Goal: Transaction & Acquisition: Purchase product/service

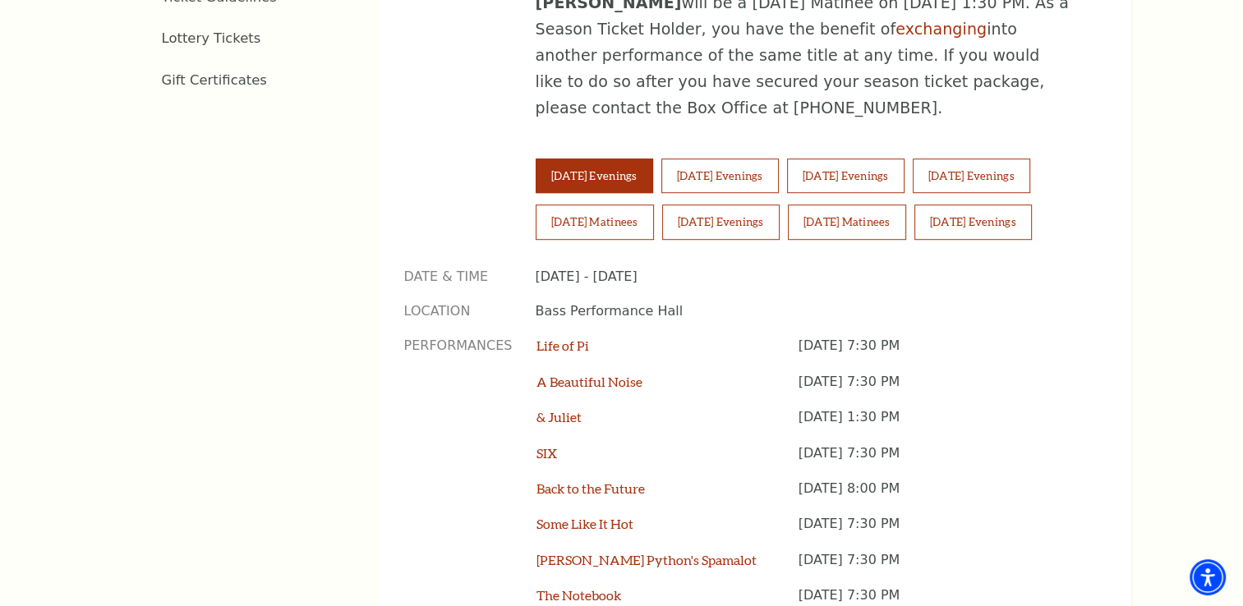
scroll to position [1135, 0]
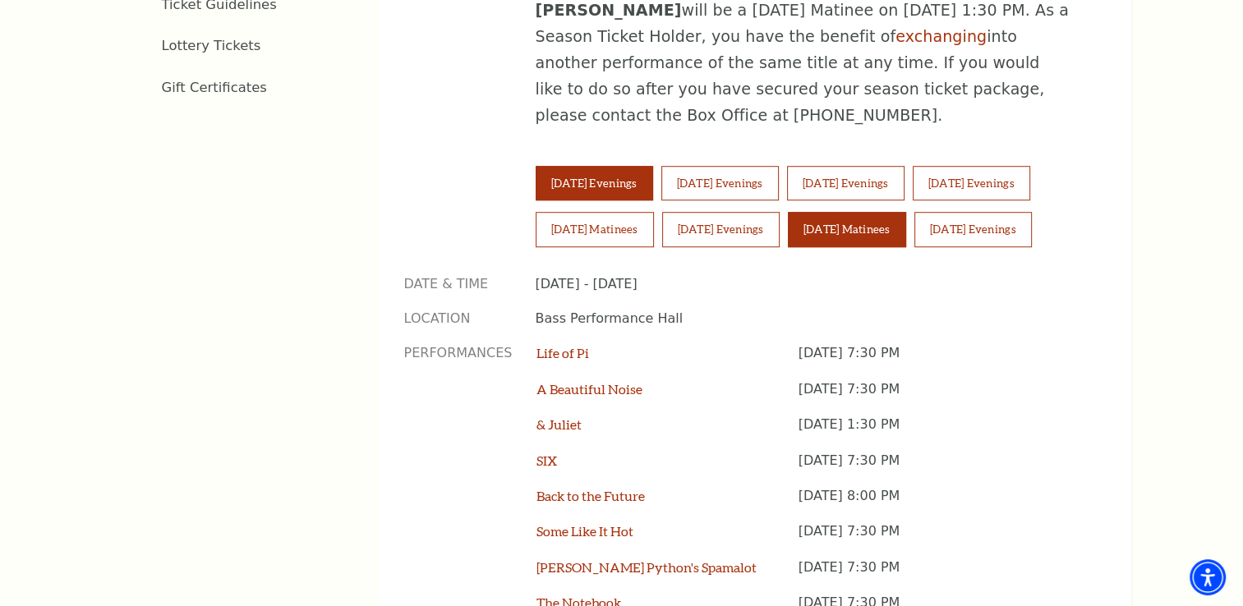
click at [906, 212] on button "Sunday Matinees" at bounding box center [847, 229] width 118 height 35
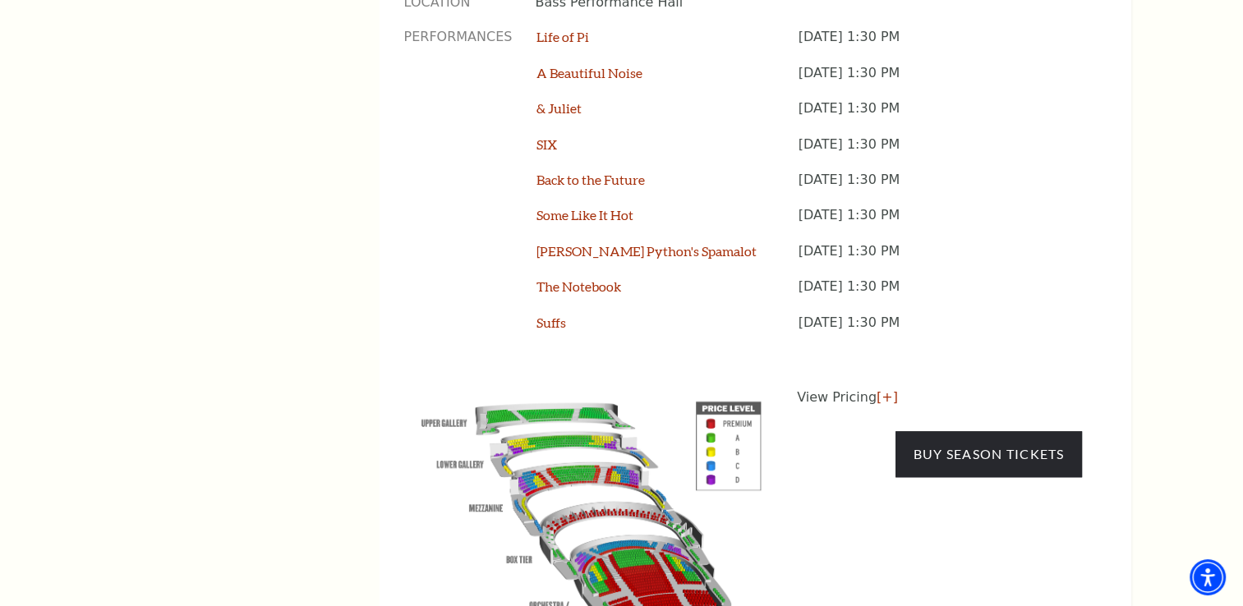
scroll to position [1470, 0]
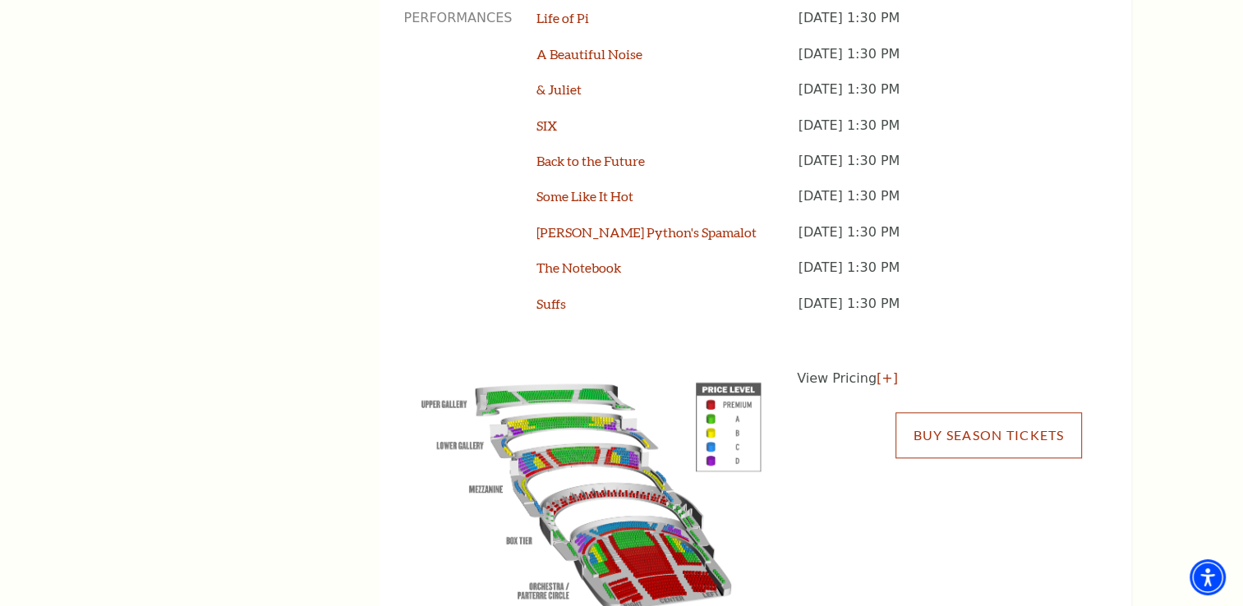
click at [983, 412] on link "Buy Season Tickets" at bounding box center [988, 435] width 186 height 46
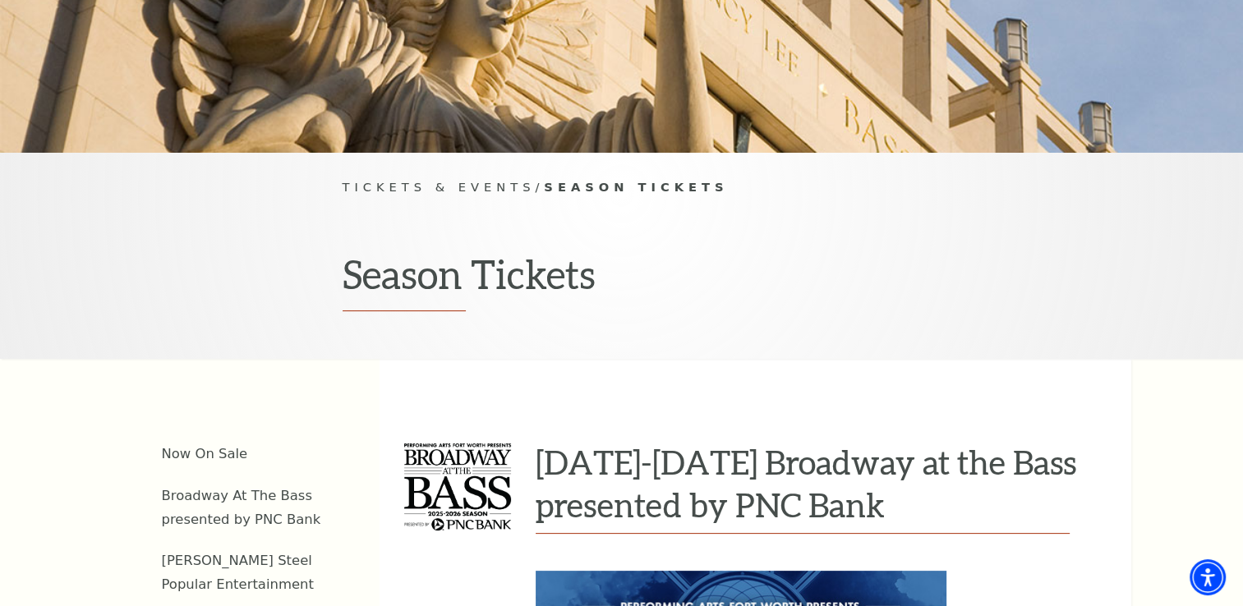
scroll to position [177, 0]
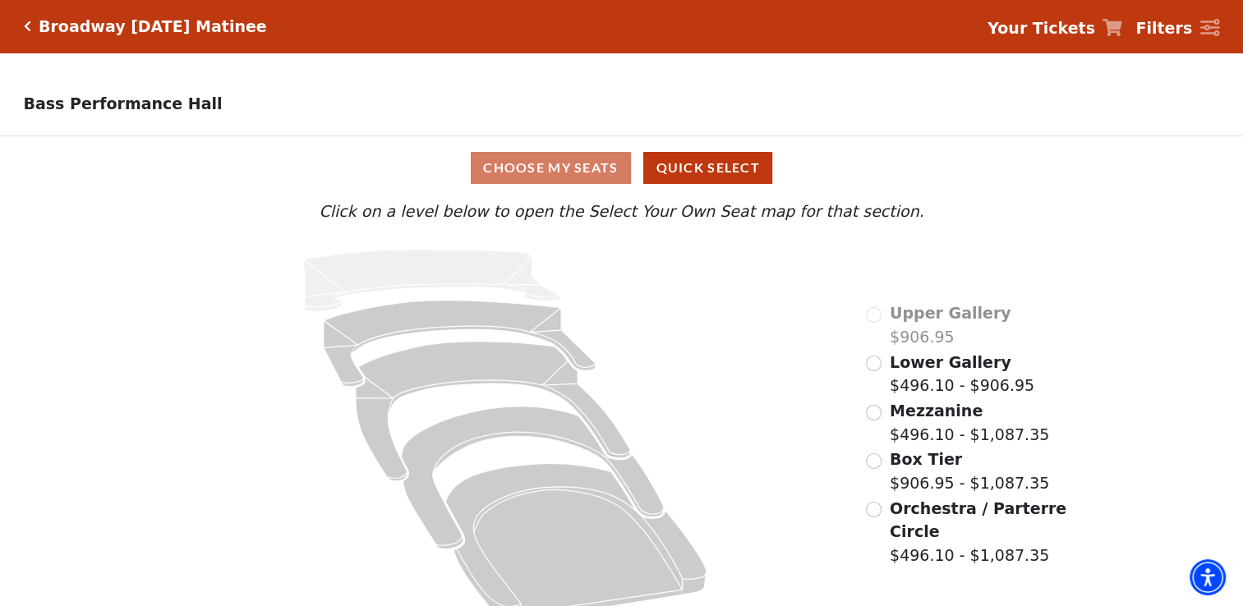
scroll to position [31, 0]
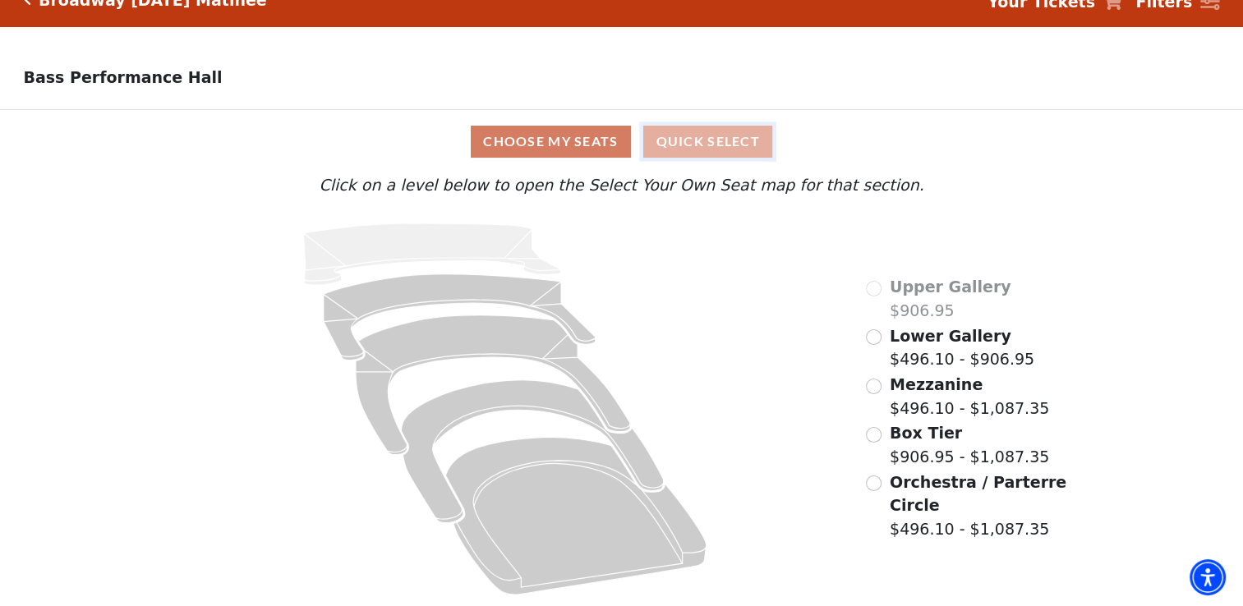
click at [743, 148] on button "Quick Select" at bounding box center [707, 142] width 129 height 32
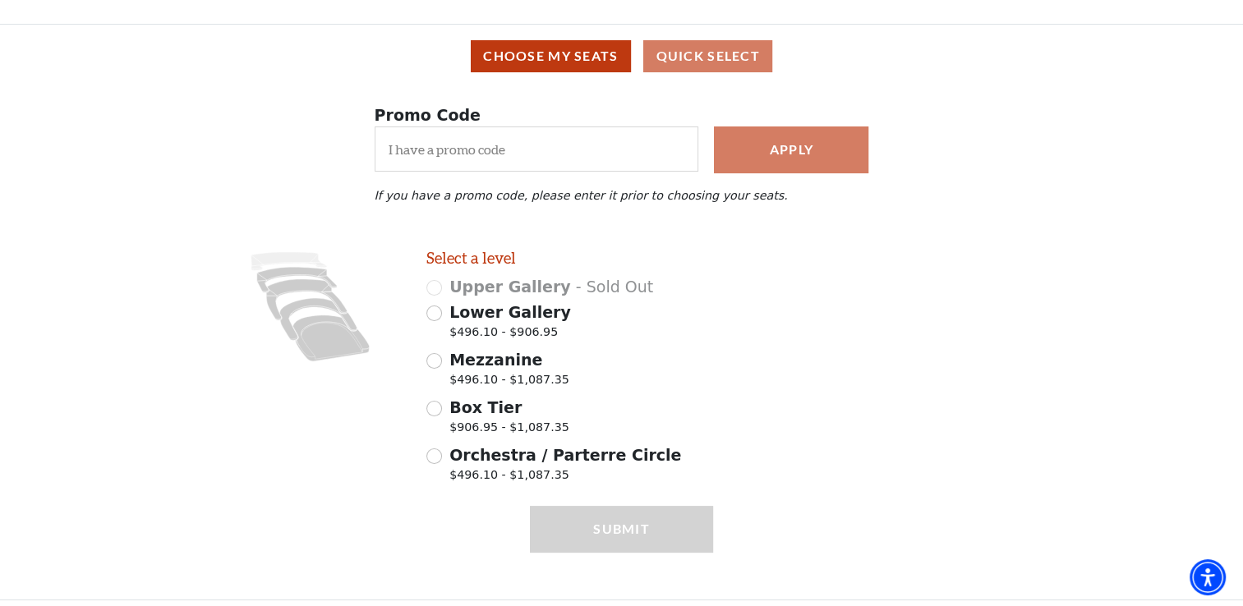
scroll to position [113, 0]
